Goal: Information Seeking & Learning: Compare options

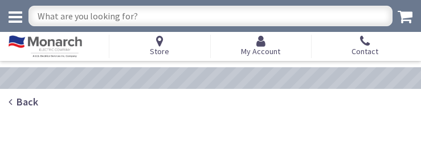
type input "Stubble Rd, [GEOGRAPHIC_DATA], [GEOGRAPHIC_DATA] 20147, [GEOGRAPHIC_DATA]"
